Goal: Task Accomplishment & Management: Manage account settings

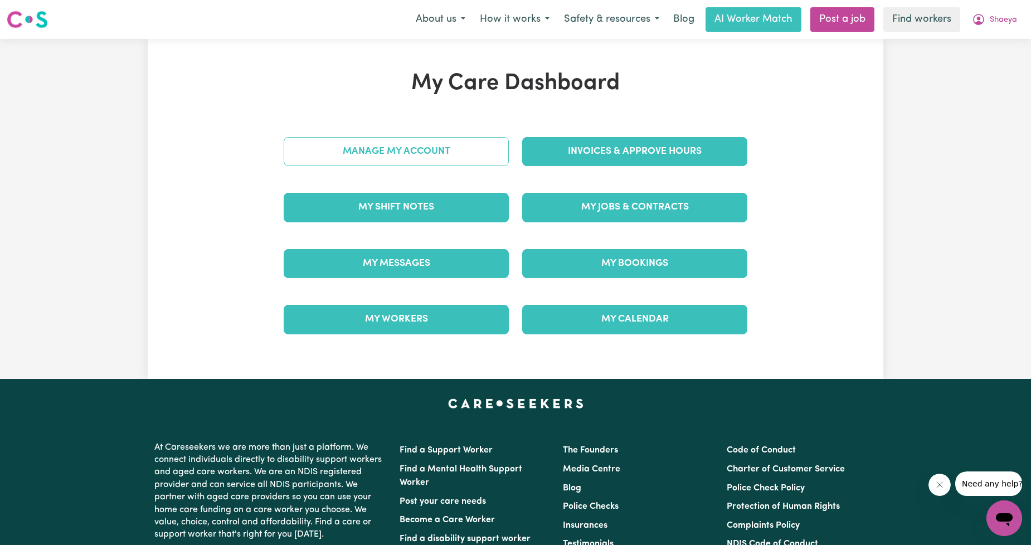
click at [443, 148] on link "Manage My Account" at bounding box center [396, 151] width 225 height 29
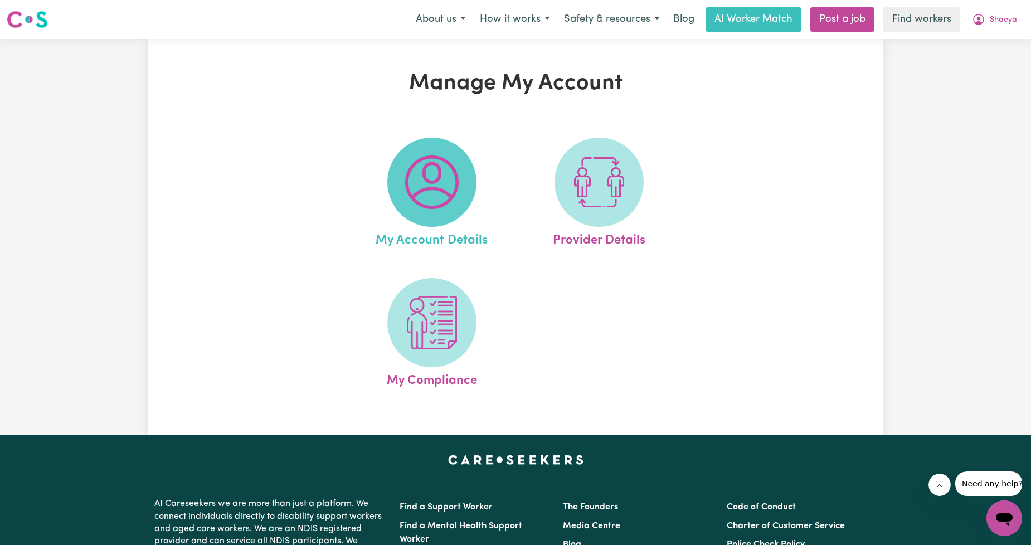
click at [438, 166] on img at bounding box center [432, 183] width 54 height 54
select select "Australian"
select select "text"
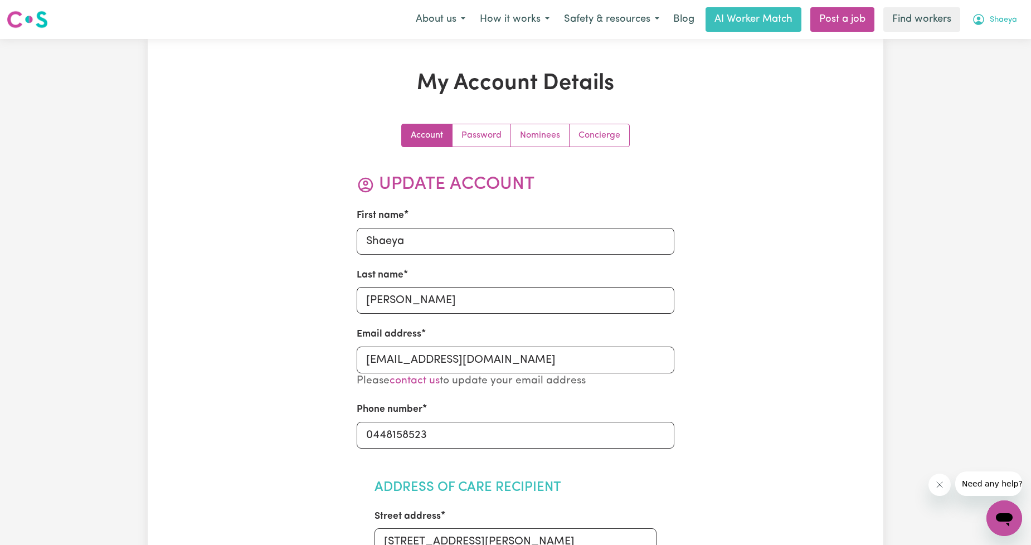
click at [996, 21] on span "Shaeya" at bounding box center [1003, 20] width 27 height 12
click at [979, 63] on link "Logout" at bounding box center [980, 64] width 88 height 21
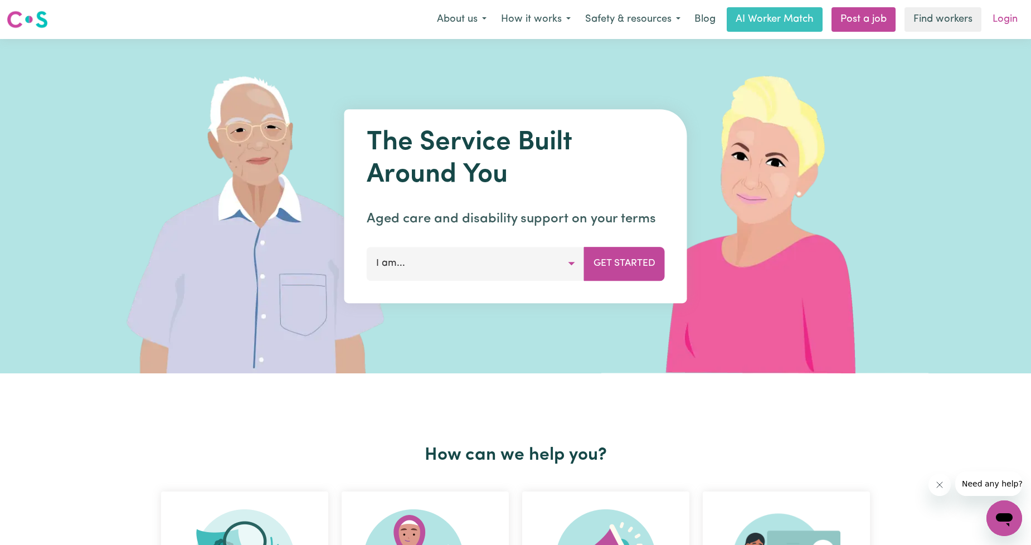
click at [1000, 14] on link "Login" at bounding box center [1005, 19] width 38 height 25
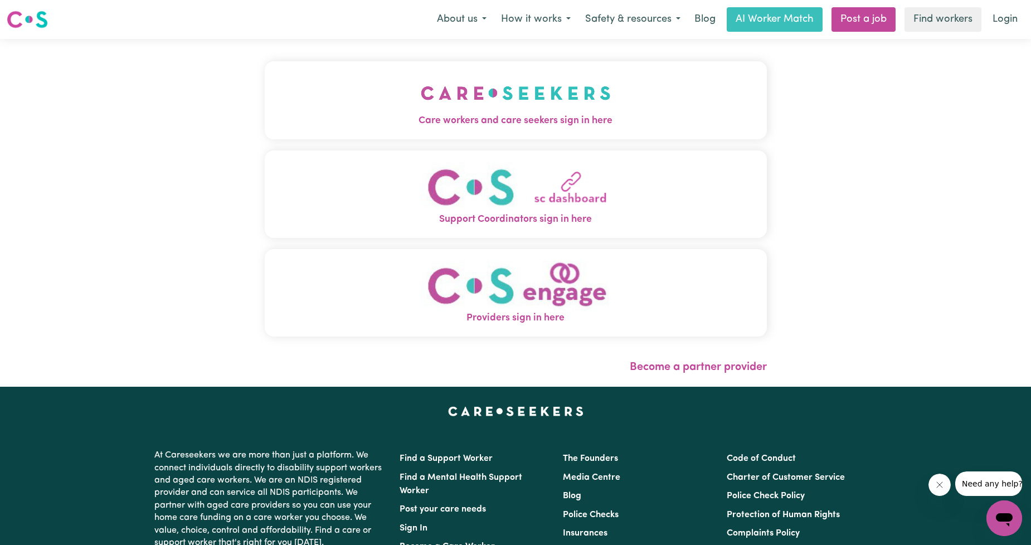
click at [298, 105] on button "Care workers and care seekers sign in here" at bounding box center [516, 100] width 502 height 78
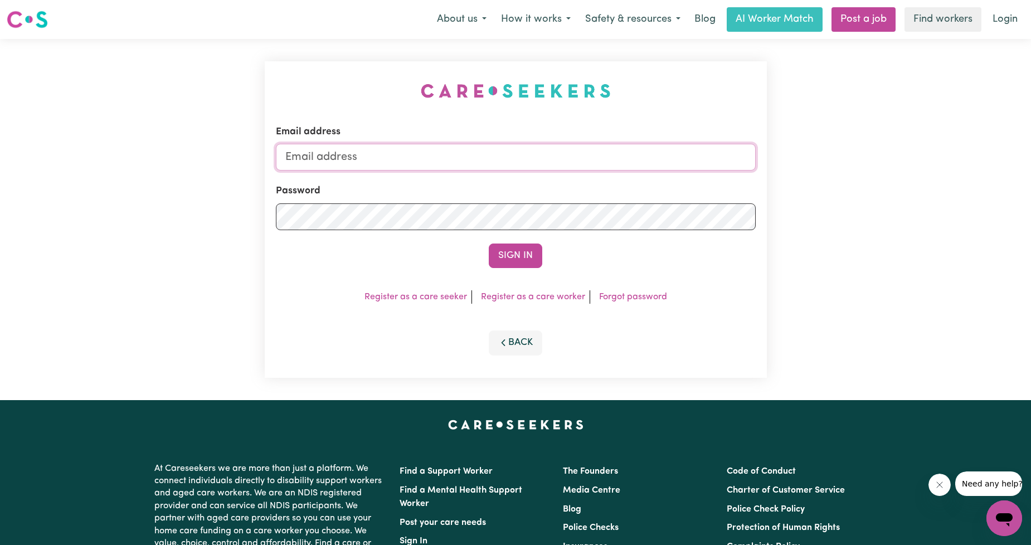
click at [388, 163] on input "Email address" at bounding box center [516, 157] width 480 height 27
drag, startPoint x: 343, startPoint y: 154, endPoint x: 608, endPoint y: 186, distance: 266.7
click at [617, 176] on form "Email address [EMAIL_ADDRESS][PERSON_NAME][DOMAIN_NAME] Password Sign In" at bounding box center [516, 196] width 480 height 143
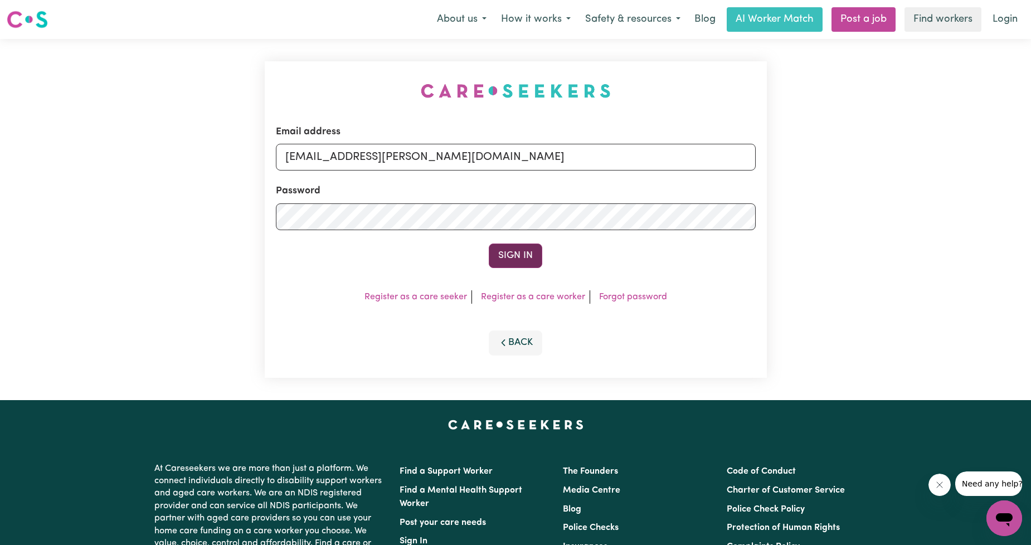
type input "[EMAIL_ADDRESS][PERSON_NAME][DOMAIN_NAME]"
click at [528, 249] on button "Sign In" at bounding box center [516, 256] width 54 height 25
